Goal: Find specific page/section: Find specific page/section

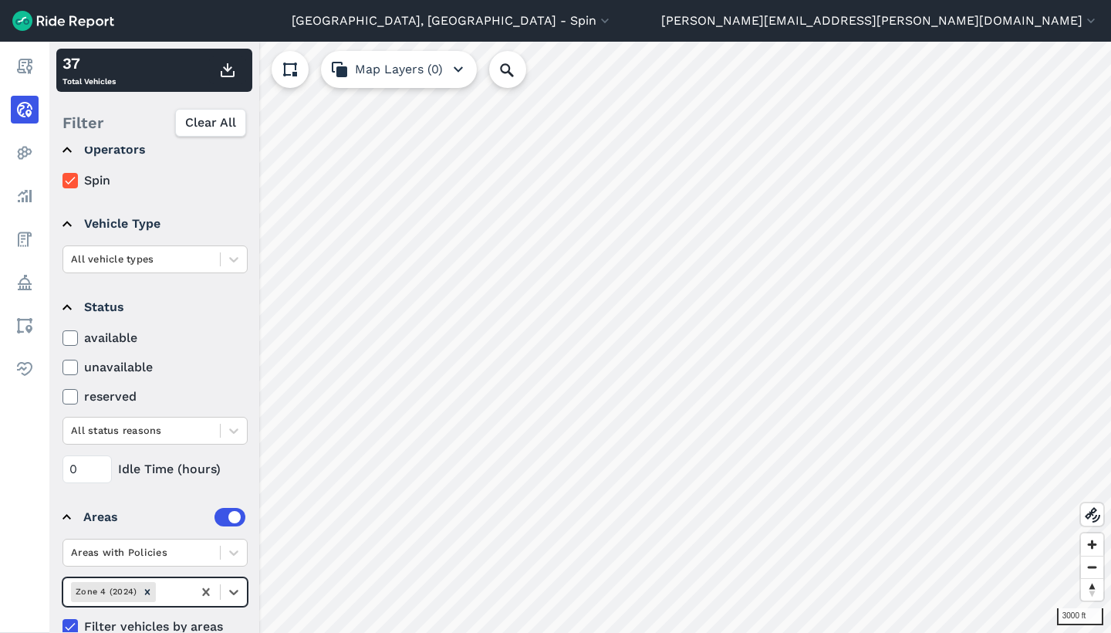
scroll to position [34, 0]
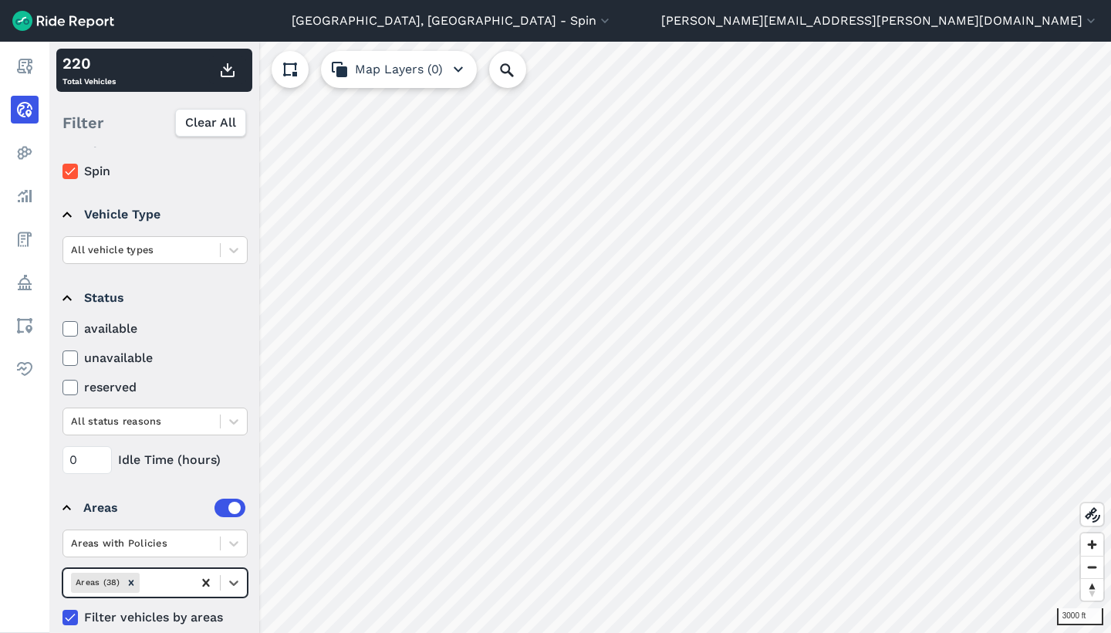
click at [207, 583] on icon at bounding box center [205, 583] width 7 height 8
click at [181, 583] on div at bounding box center [164, 582] width 42 height 18
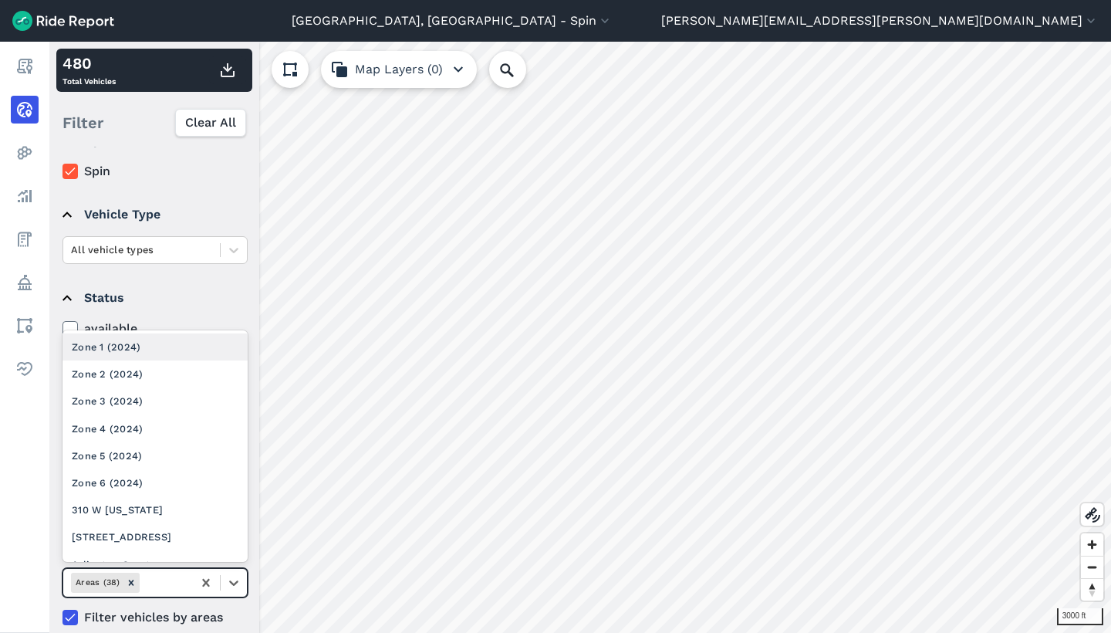
click at [178, 350] on div "Zone 1 (2024)" at bounding box center [155, 346] width 185 height 27
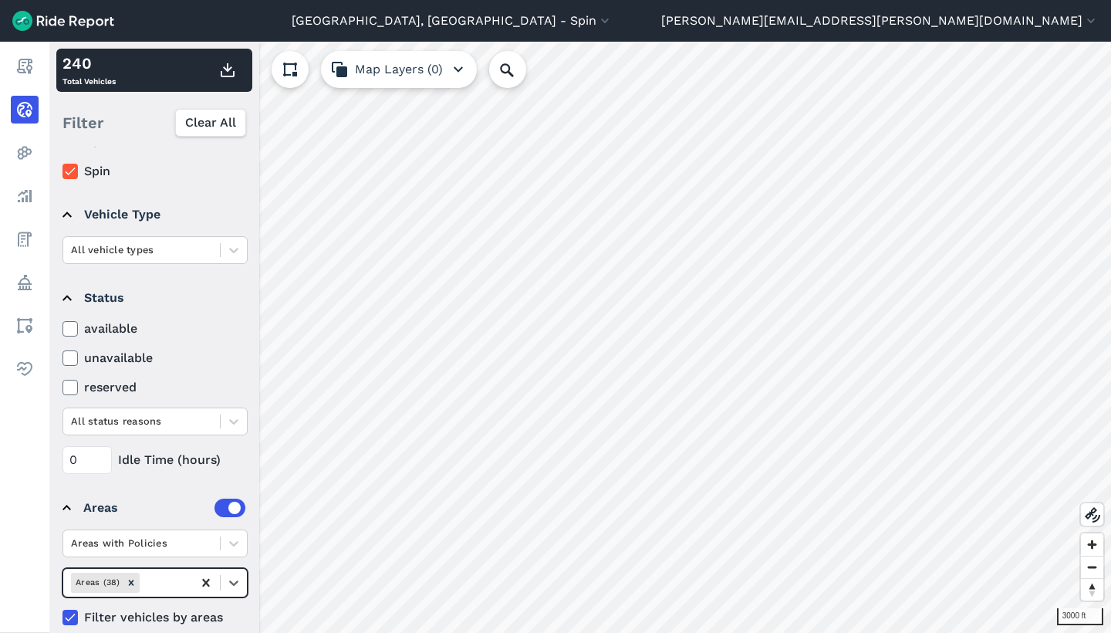
click at [205, 583] on icon at bounding box center [205, 583] width 7 height 8
click at [181, 583] on div at bounding box center [164, 582] width 42 height 18
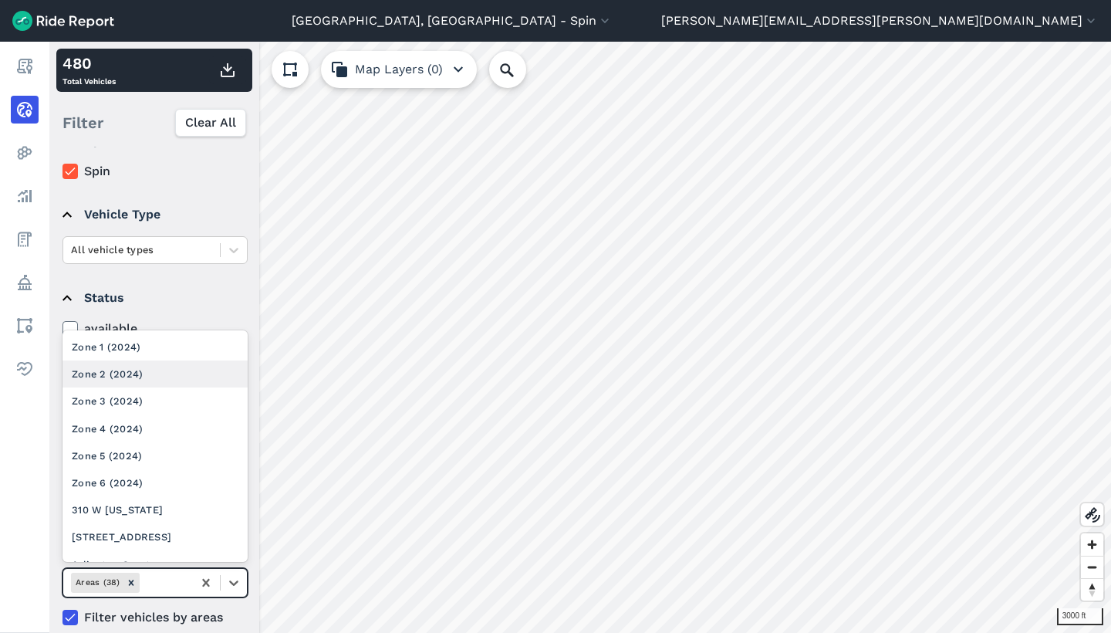
click at [172, 365] on div "Zone 2 (2024)" at bounding box center [155, 373] width 185 height 27
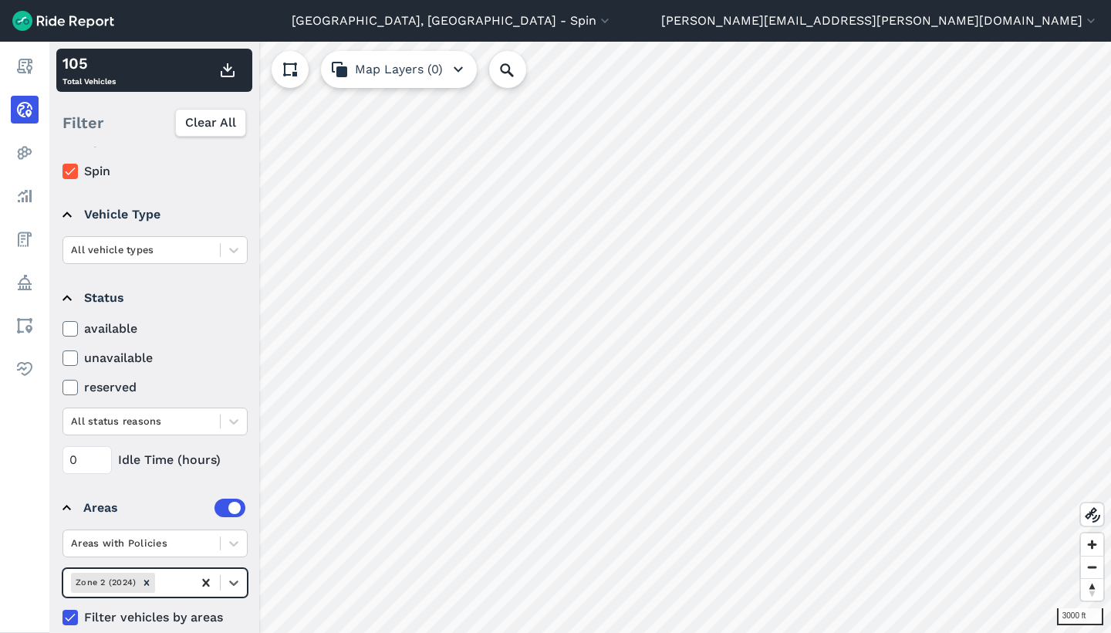
click at [208, 580] on icon at bounding box center [205, 583] width 7 height 8
click at [192, 580] on div at bounding box center [206, 583] width 28 height 28
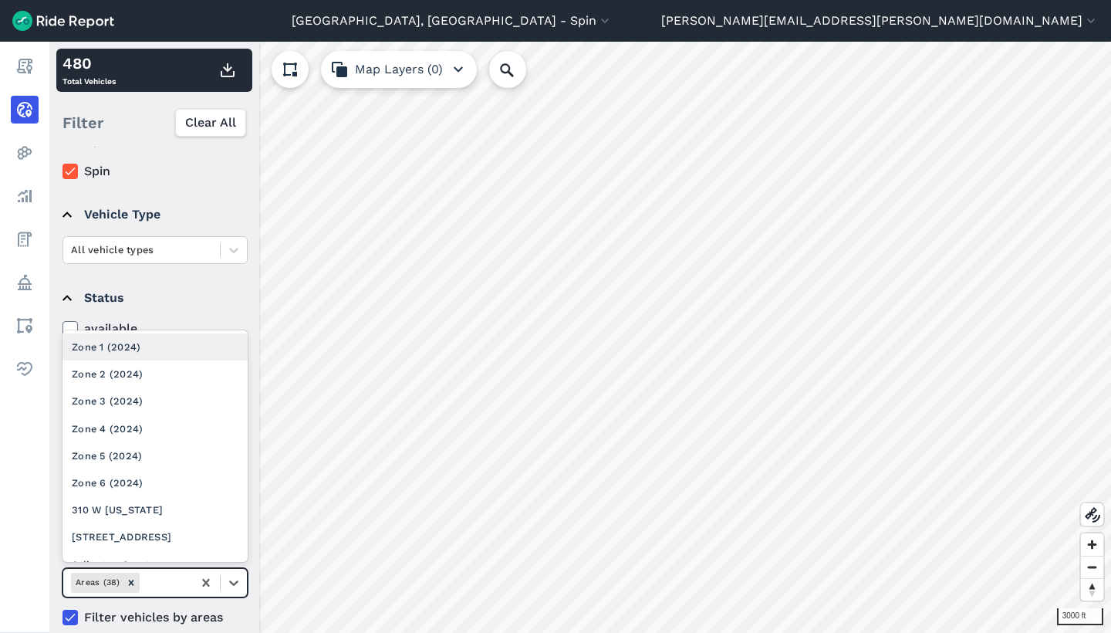
click at [156, 587] on div at bounding box center [164, 582] width 42 height 18
click at [179, 353] on div "Zone 1 (2024)" at bounding box center [155, 346] width 185 height 27
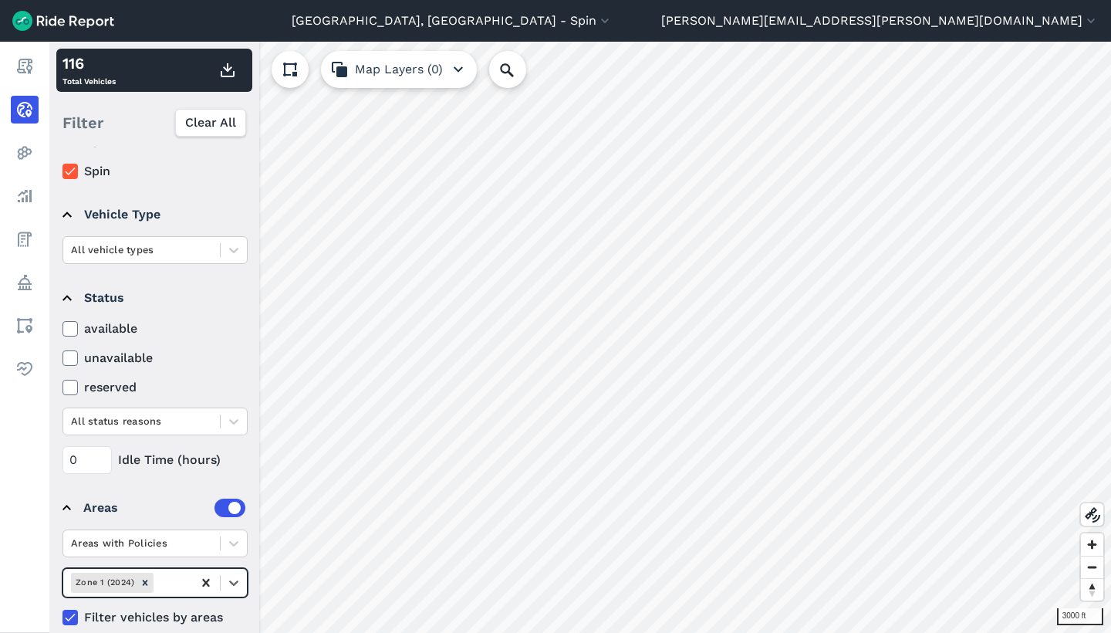
click at [205, 585] on icon at bounding box center [205, 583] width 7 height 8
click at [210, 582] on icon at bounding box center [205, 582] width 15 height 15
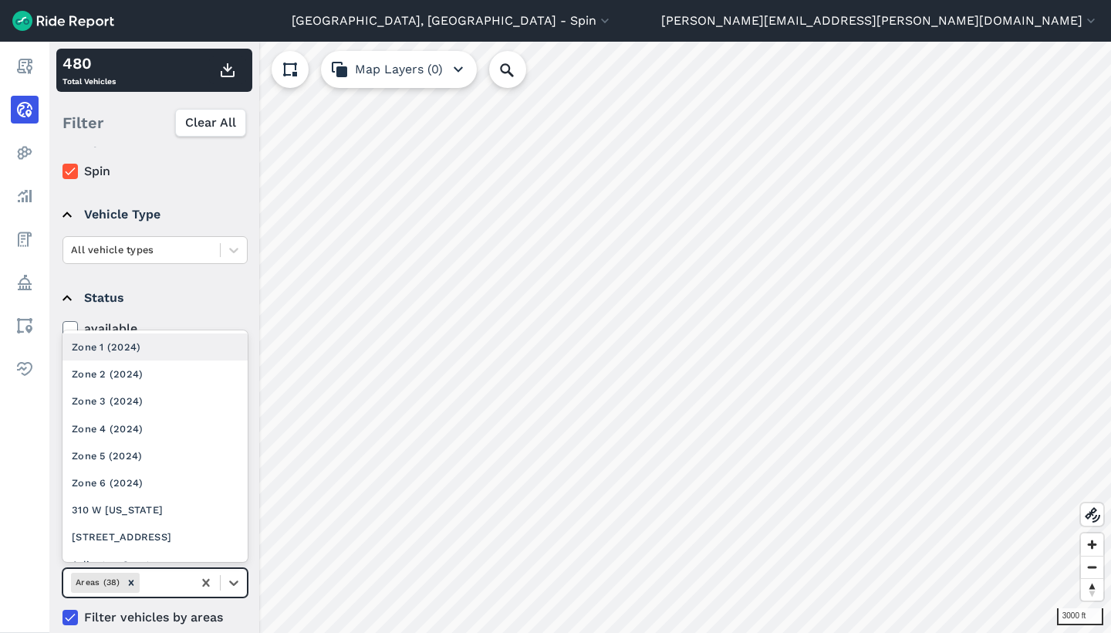
click at [168, 580] on div at bounding box center [164, 582] width 42 height 18
click at [174, 344] on div "Zone 1 (2024)" at bounding box center [155, 346] width 185 height 27
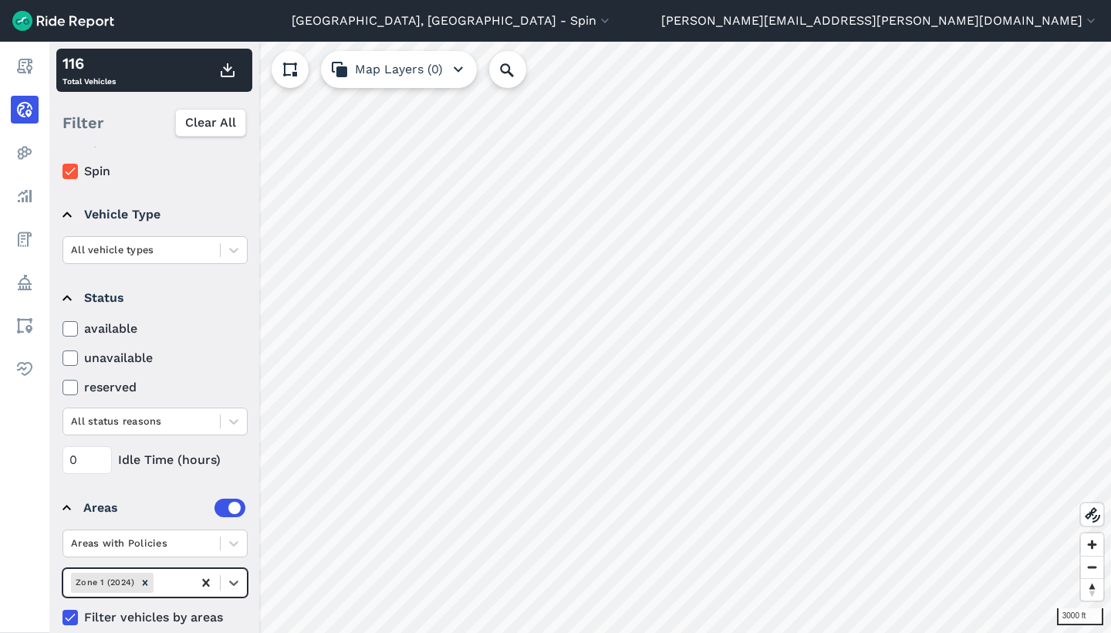
click at [207, 583] on icon at bounding box center [205, 583] width 7 height 8
click at [170, 583] on div at bounding box center [164, 582] width 42 height 18
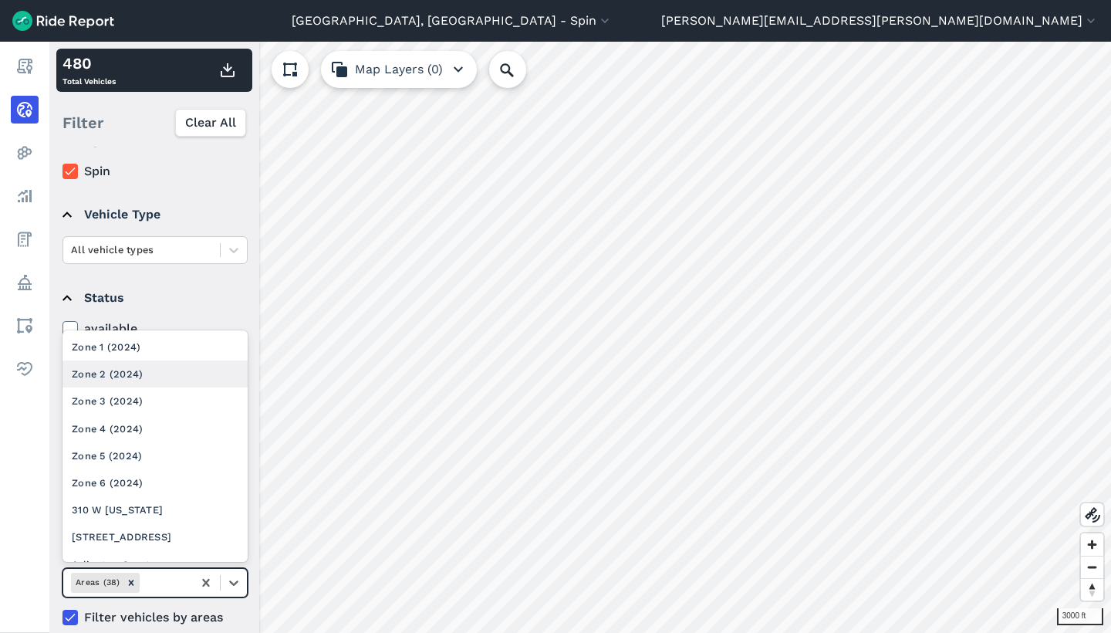
click at [157, 371] on div "Zone 2 (2024)" at bounding box center [155, 373] width 185 height 27
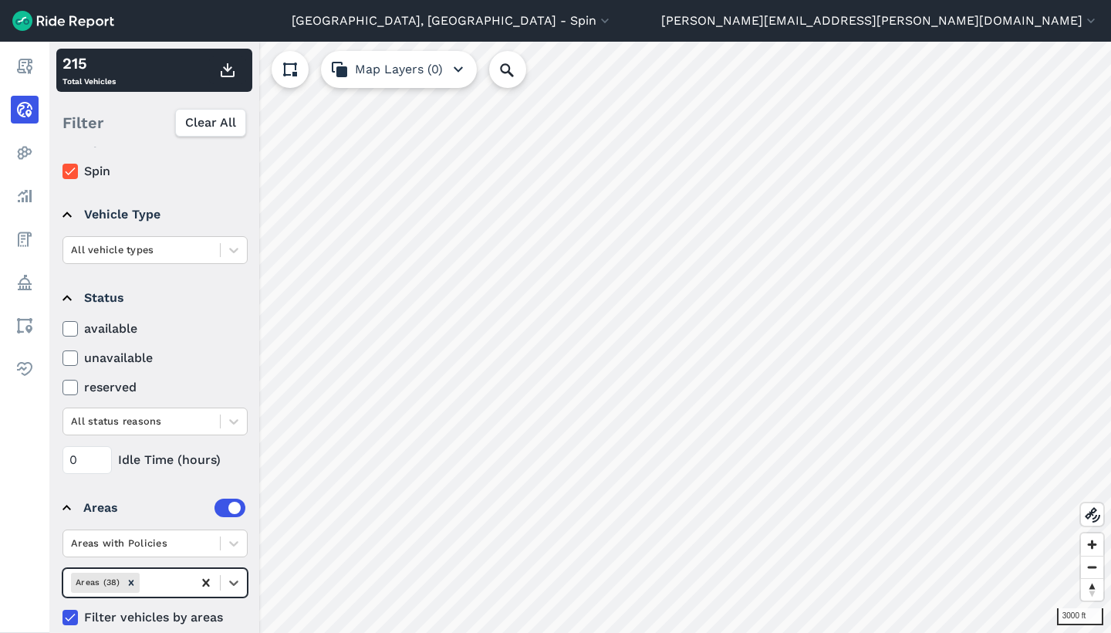
click at [198, 580] on icon at bounding box center [205, 582] width 15 height 15
